Goal: Task Accomplishment & Management: Manage account settings

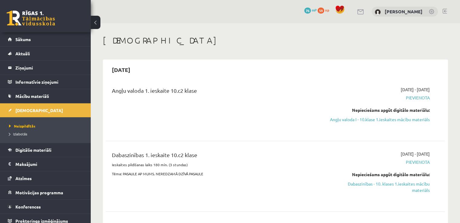
click at [431, 14] on link at bounding box center [432, 12] width 6 height 6
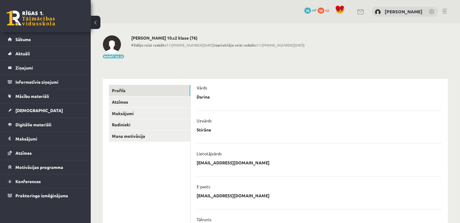
click at [381, 12] on img at bounding box center [378, 12] width 6 height 6
click at [397, 10] on link "[PERSON_NAME]" at bounding box center [404, 11] width 38 height 6
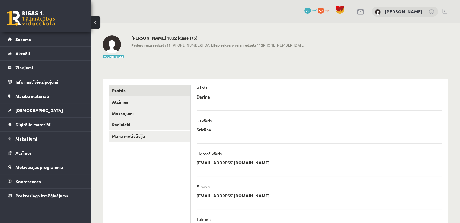
click at [397, 10] on link "[PERSON_NAME]" at bounding box center [404, 11] width 38 height 6
click at [446, 12] on link at bounding box center [444, 11] width 5 height 5
